Goal: Information Seeking & Learning: Learn about a topic

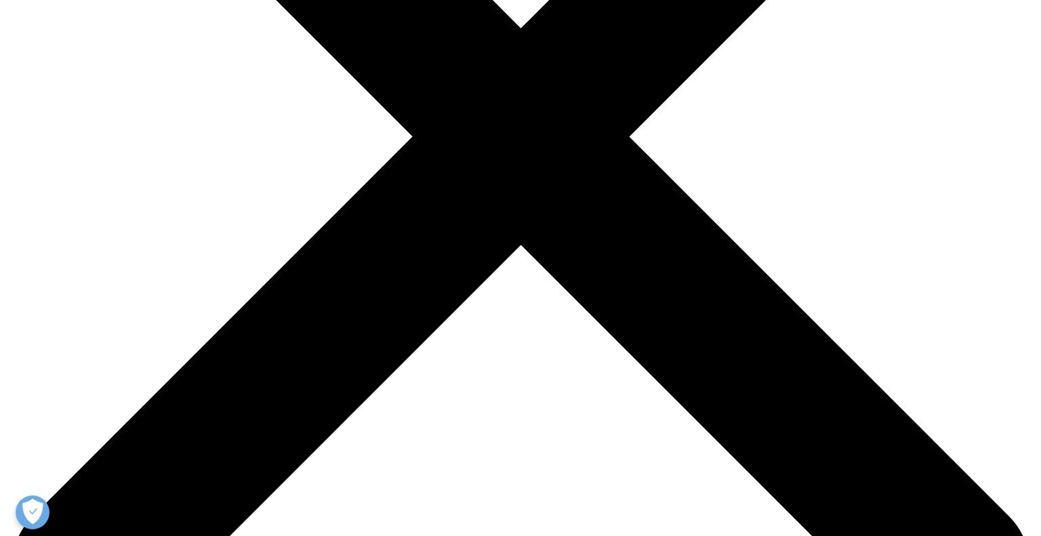
scroll to position [542, 0]
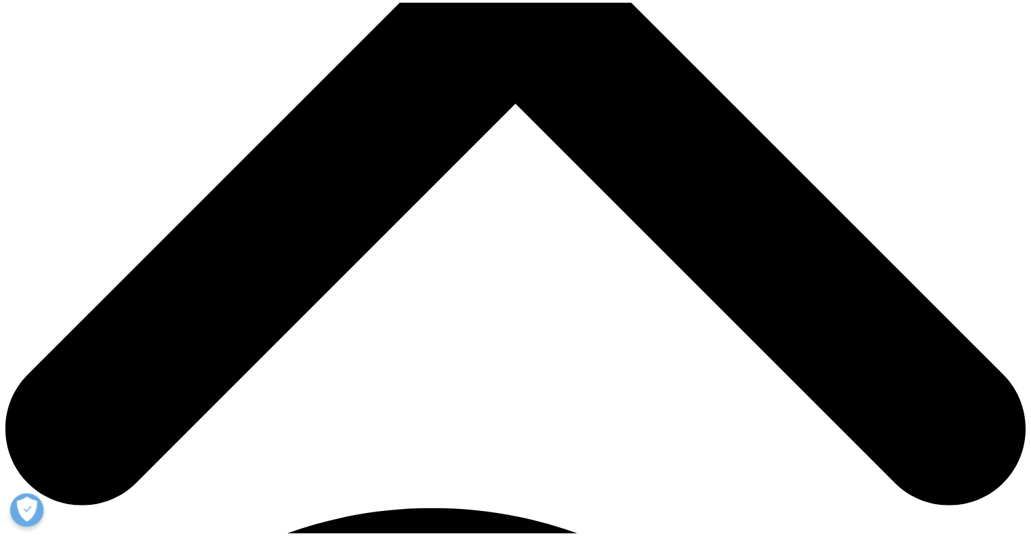
scroll to position [291, 0]
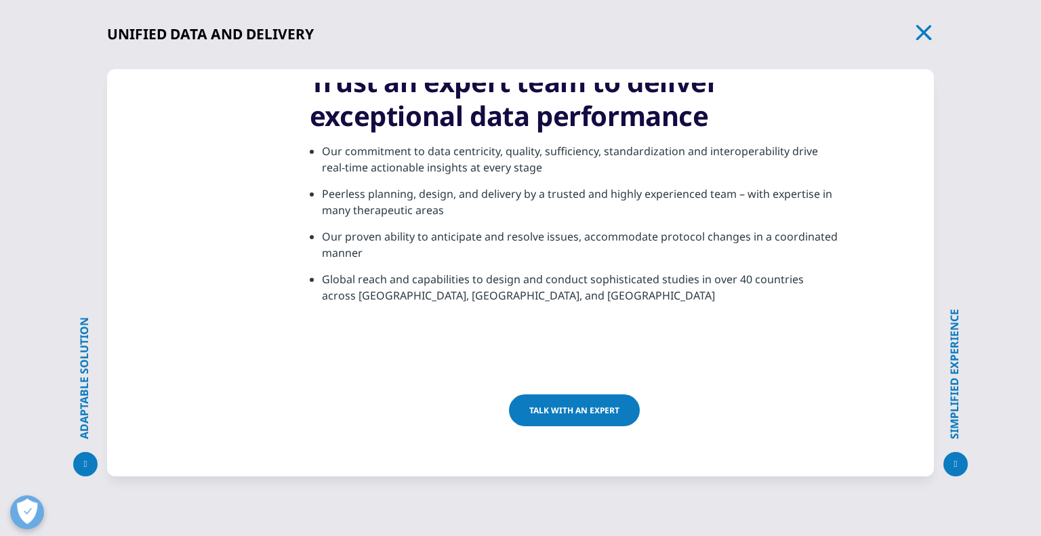
click at [916, 35] on icon "button" at bounding box center [924, 32] width 19 height 19
